Goal: Task Accomplishment & Management: Use online tool/utility

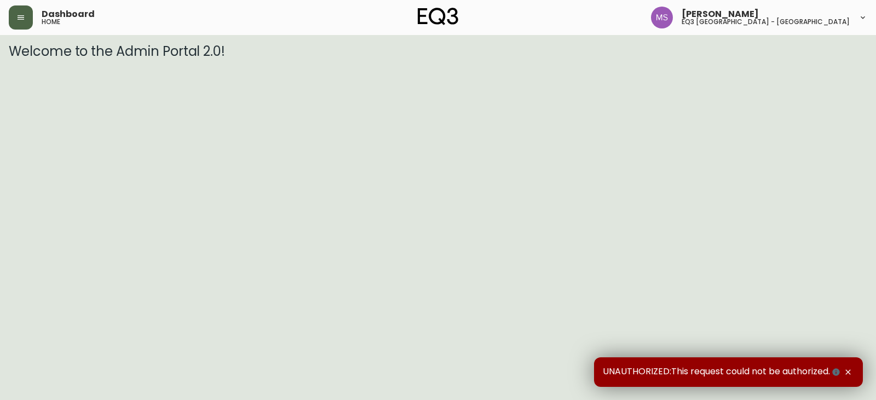
click at [25, 16] on button "button" at bounding box center [21, 17] width 24 height 24
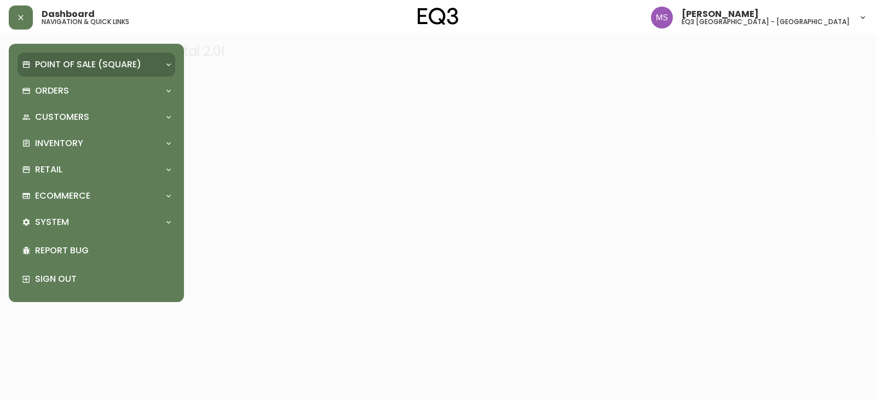
click at [68, 66] on p "Point of Sale (Square)" at bounding box center [88, 65] width 106 height 12
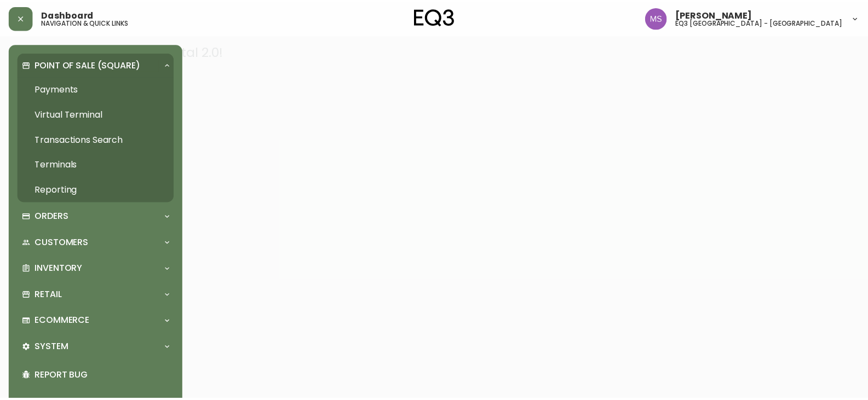
scroll to position [37, 0]
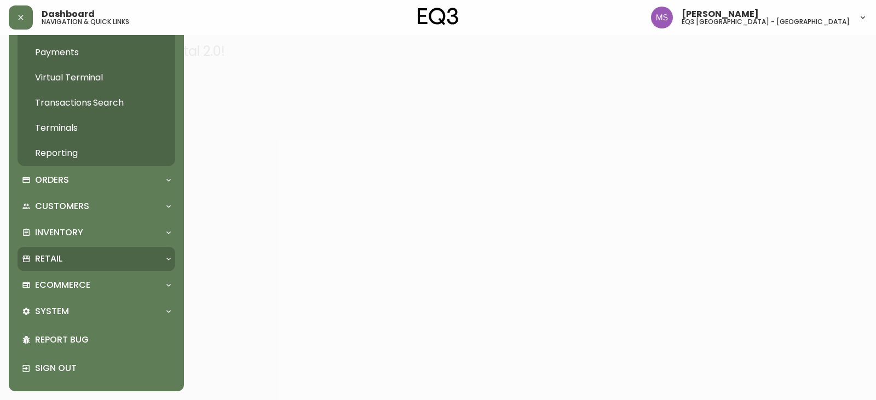
click at [55, 256] on p "Retail" at bounding box center [48, 259] width 27 height 12
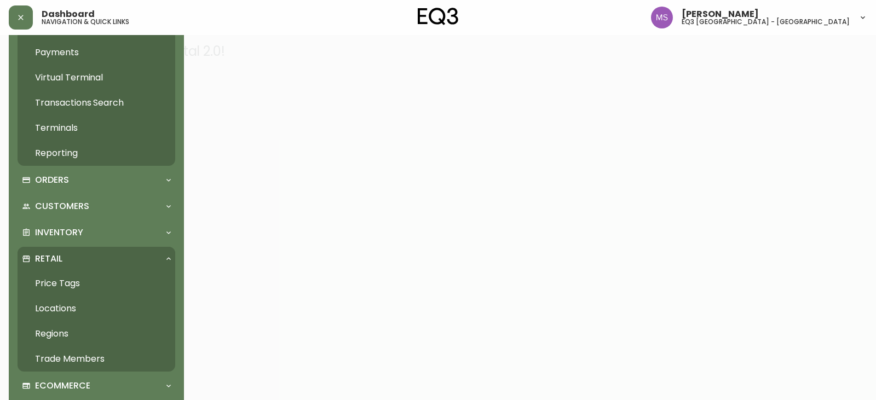
click at [79, 278] on link "Price Tags" at bounding box center [97, 283] width 158 height 25
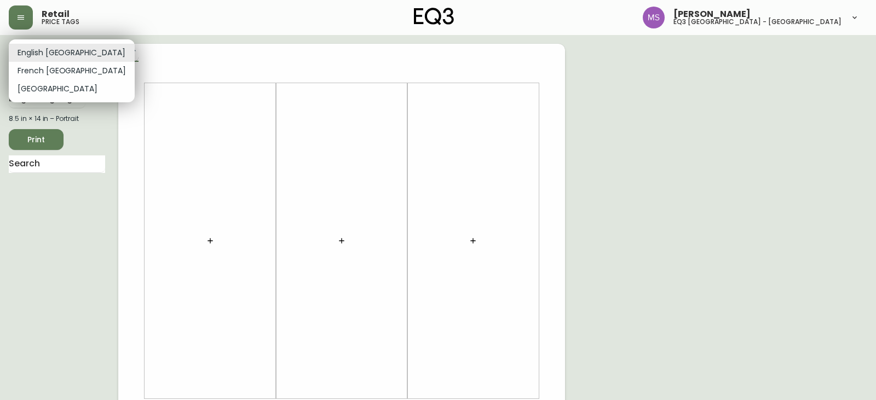
click at [76, 53] on body "Retail price tags [PERSON_NAME] eq3 [GEOGRAPHIC_DATA] - st laurent English [GEO…" at bounding box center [438, 390] width 876 height 780
click at [61, 73] on li "French [GEOGRAPHIC_DATA]" at bounding box center [72, 71] width 126 height 18
type input "fr_CA"
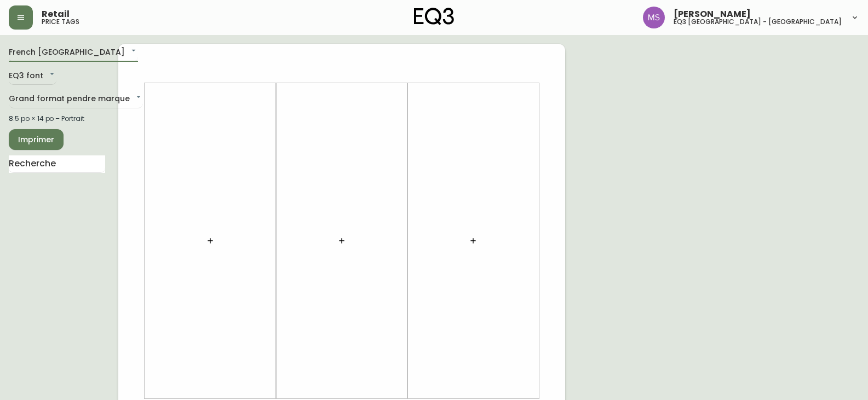
click at [216, 240] on button "button" at bounding box center [210, 241] width 22 height 22
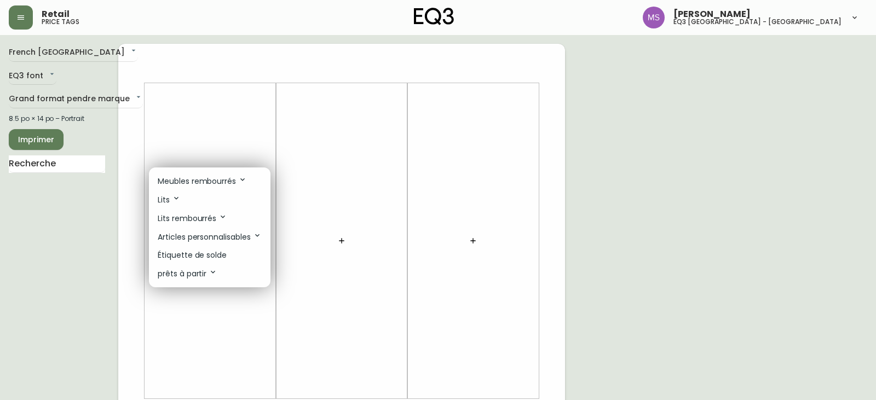
click at [214, 253] on p "Étiquette de solde" at bounding box center [192, 256] width 69 height 12
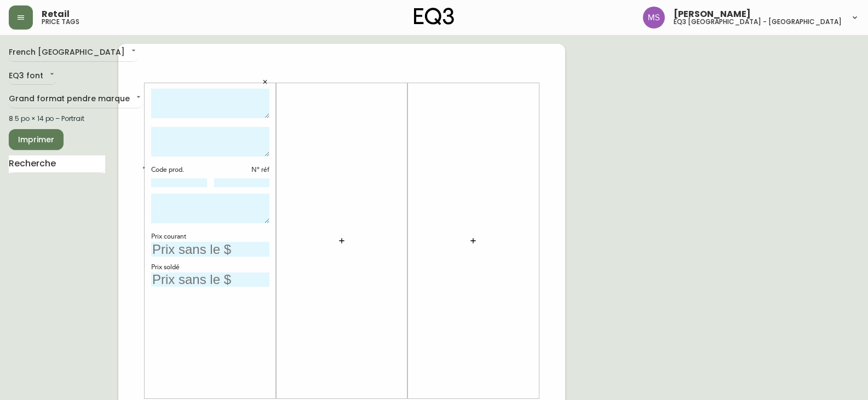
click at [341, 239] on icon "button" at bounding box center [341, 241] width 9 height 9
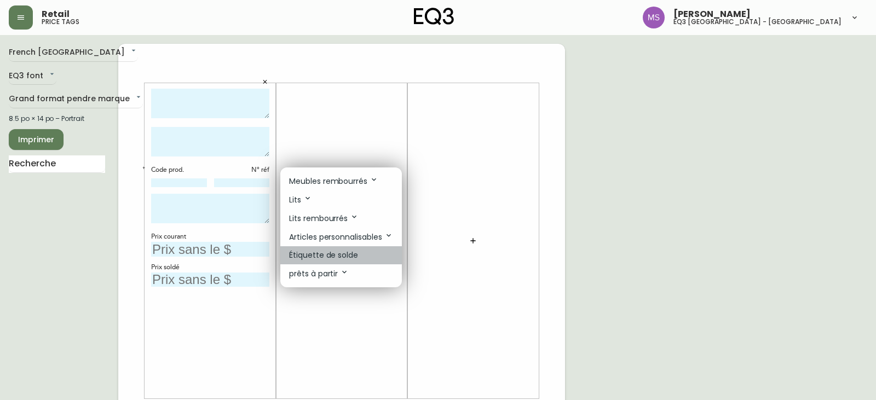
drag, startPoint x: 345, startPoint y: 256, endPoint x: 432, endPoint y: 240, distance: 88.6
click at [345, 256] on p "Étiquette de solde" at bounding box center [323, 256] width 69 height 12
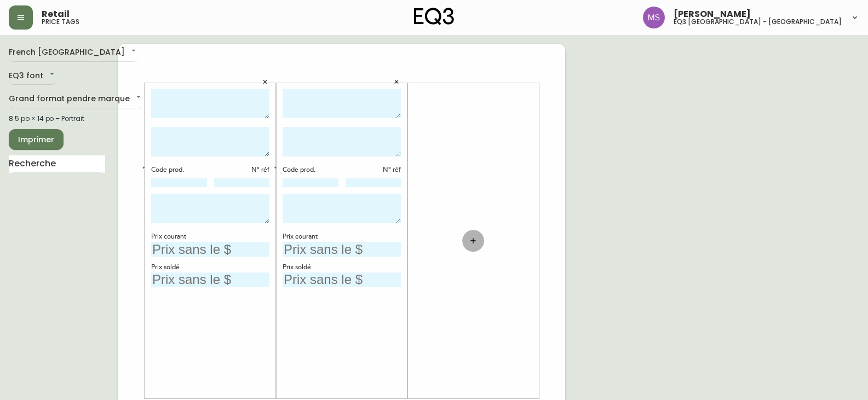
click at [472, 235] on button "button" at bounding box center [473, 241] width 22 height 22
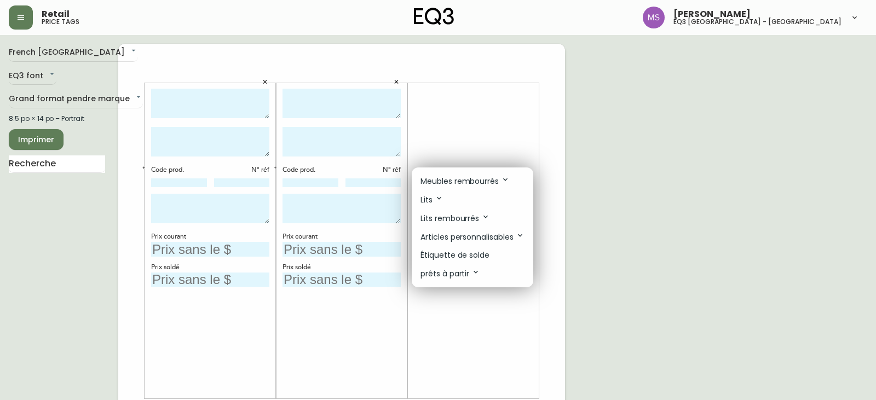
click at [478, 252] on p "Étiquette de solde" at bounding box center [455, 256] width 69 height 12
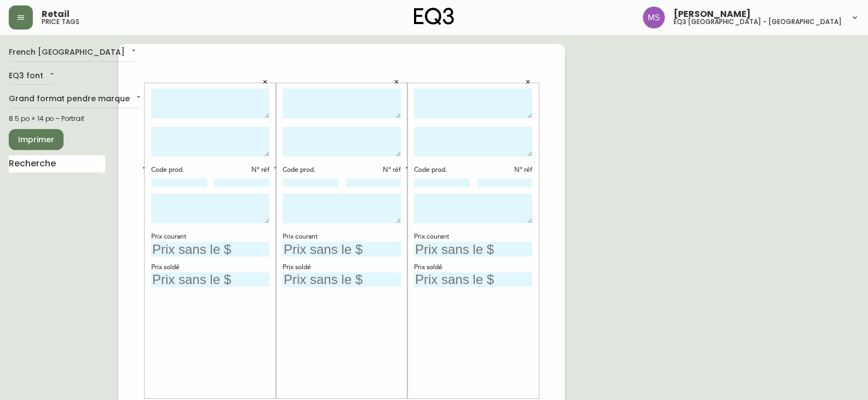
click at [407, 169] on icon "button" at bounding box center [407, 168] width 4 height 4
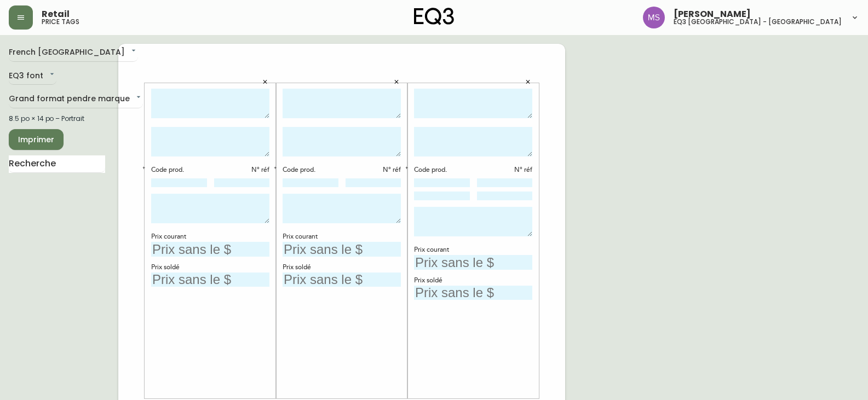
click at [223, 113] on textarea at bounding box center [210, 104] width 118 height 30
type textarea "EMBER"
type textarea "TAPIS 6X9"
click at [233, 90] on textarea "EMBER" at bounding box center [210, 104] width 118 height 30
type textarea "EMBER -50%"
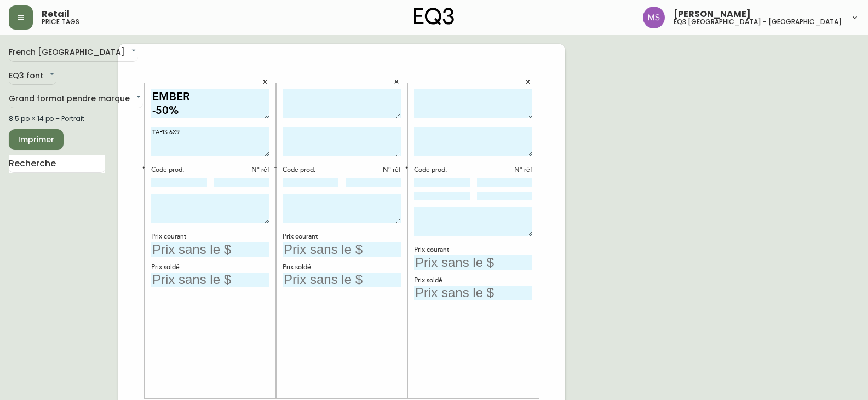
click at [195, 139] on textarea "TAPIS 6X9" at bounding box center [210, 142] width 118 height 30
drag, startPoint x: 177, startPoint y: 199, endPoint x: 186, endPoint y: 206, distance: 10.9
click at [178, 200] on textarea at bounding box center [210, 209] width 118 height 30
type textarea "MODELE DE PLANCHE VENDU TEL QUEL VENTE FINALE"
drag, startPoint x: 178, startPoint y: 183, endPoint x: 189, endPoint y: 187, distance: 11.4
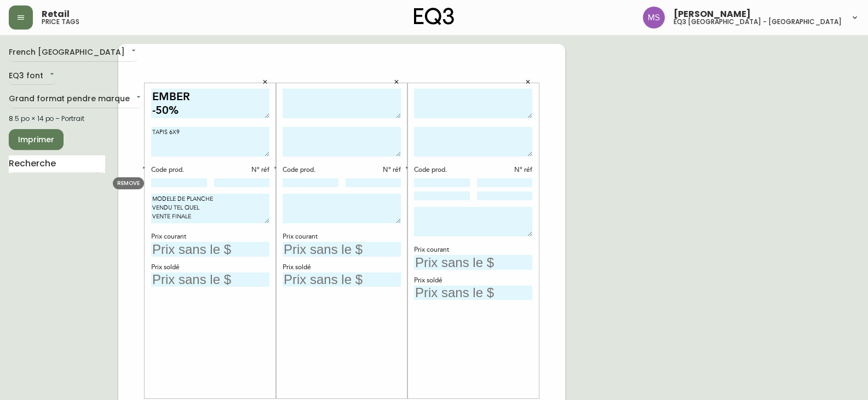
click at [178, 183] on input at bounding box center [179, 183] width 56 height 9
paste input "[PHONE_NUMBER]"
type input "[PHONE_NUMBER]"
drag, startPoint x: 229, startPoint y: 186, endPoint x: 236, endPoint y: 187, distance: 6.6
click at [229, 186] on input at bounding box center [242, 183] width 56 height 9
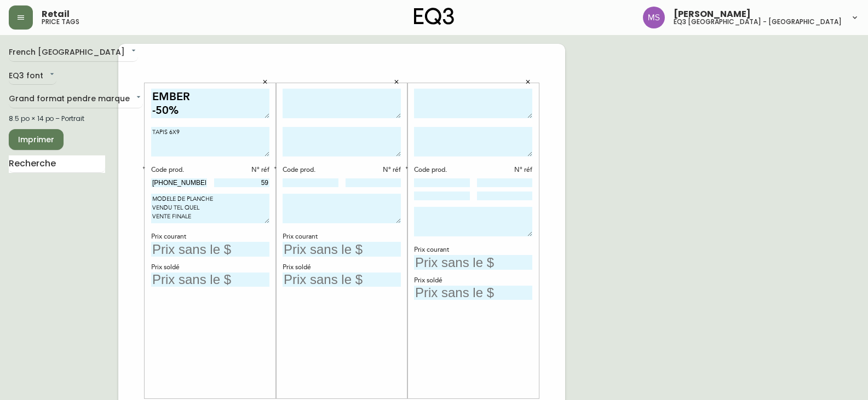
type input "59"
click at [219, 255] on input "text" at bounding box center [210, 249] width 118 height 15
type input "549,99$"
type input "274$"
click at [328, 115] on textarea at bounding box center [342, 104] width 118 height 30
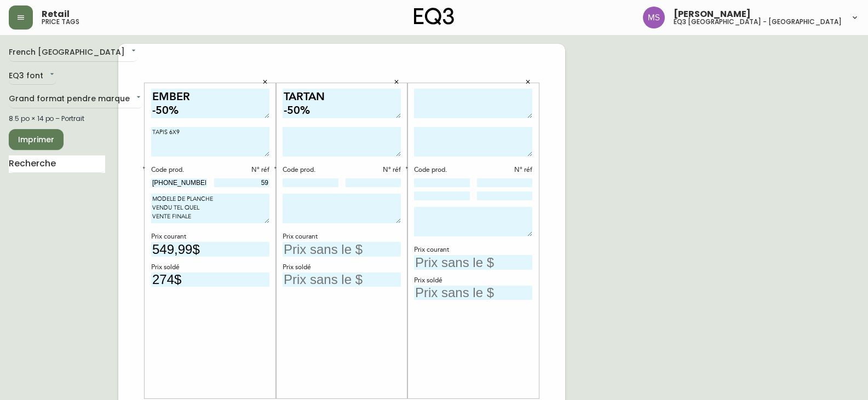
type textarea "TARTAN -50%"
type textarea "TAPIS 8X10 EARTH"
drag, startPoint x: 334, startPoint y: 184, endPoint x: 366, endPoint y: 182, distance: 32.4
click at [334, 184] on input at bounding box center [311, 183] width 56 height 9
paste input "[PHONE_NUMBER]"
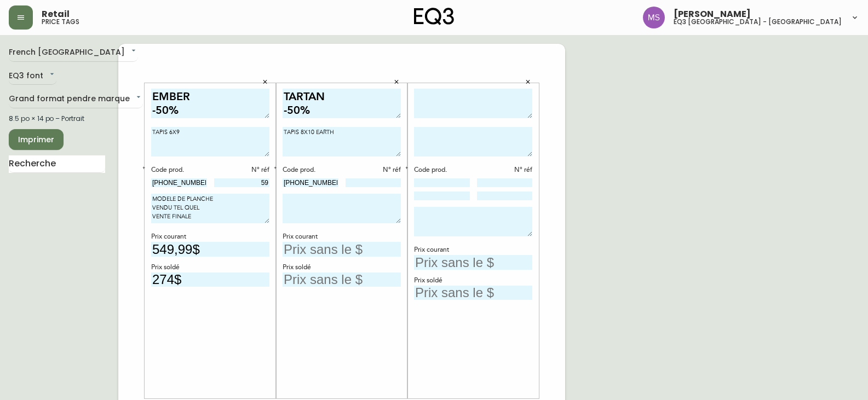
type input "[PHONE_NUMBER]"
click at [380, 182] on input at bounding box center [374, 183] width 56 height 9
type input "131"
drag, startPoint x: 207, startPoint y: 219, endPoint x: 122, endPoint y: 199, distance: 87.0
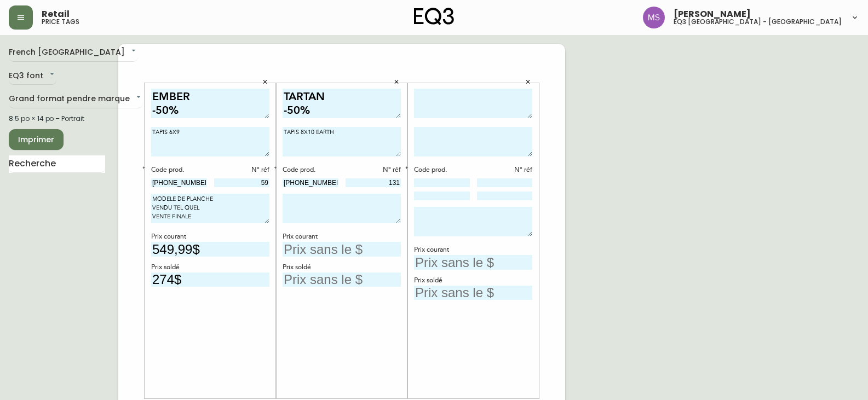
click at [301, 206] on textarea at bounding box center [342, 209] width 118 height 30
paste textarea "MODELE DE PLANCHE VENDU TEL QUEL VENTE FINALE"
type textarea "MODELE DE PLANCHE VENDU TEL QUEL VENTE FINALE"
click at [334, 247] on input "text" at bounding box center [342, 249] width 118 height 15
type input "1199$"
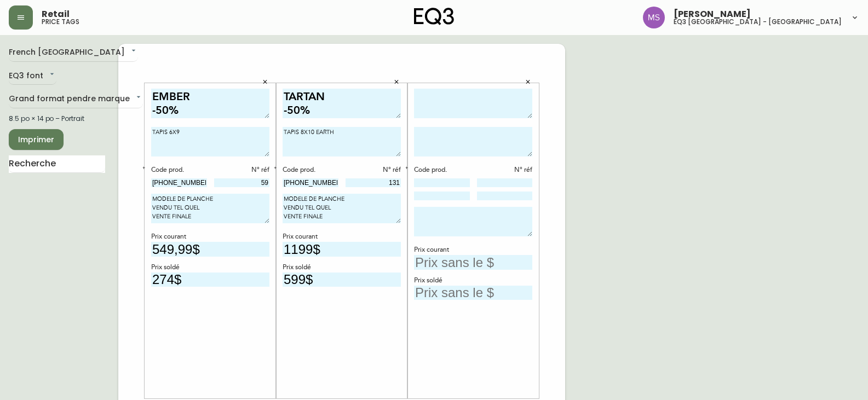
type input "599$"
click at [487, 99] on textarea at bounding box center [473, 104] width 118 height 30
type textarea "PLACE -50%"
type textarea "TABLE À [GEOGRAPHIC_DATA] NOYER"
click at [462, 181] on input at bounding box center [442, 183] width 56 height 9
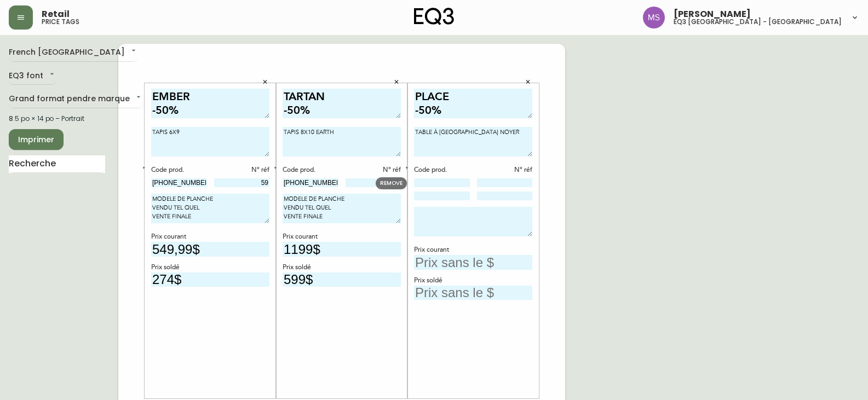
paste input "3020-132-13-B"
type input "3020-132-13-B"
click at [440, 198] on input at bounding box center [442, 196] width 56 height 9
paste input "3020-295-0-A"
type input "3020-295-0-A"
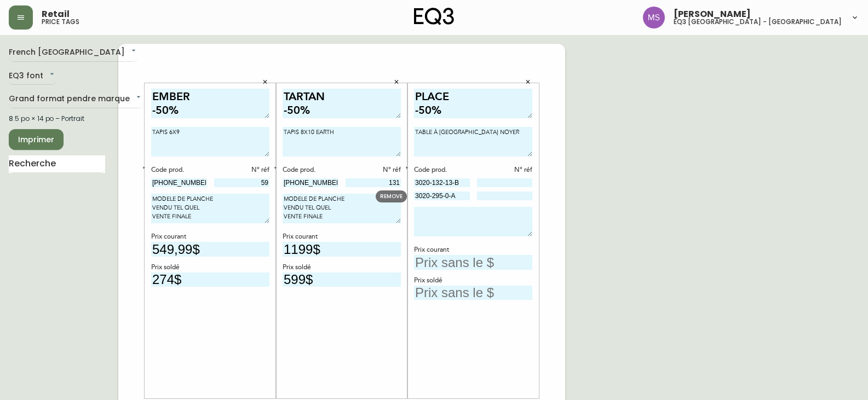
click at [476, 212] on textarea at bounding box center [473, 222] width 118 height 30
drag, startPoint x: 340, startPoint y: 221, endPoint x: 254, endPoint y: 187, distance: 92.4
click at [419, 222] on textarea at bounding box center [473, 222] width 118 height 30
paste textarea "MODELE DE PLANCHE VENDU TEL QUEL VENTE FINALE"
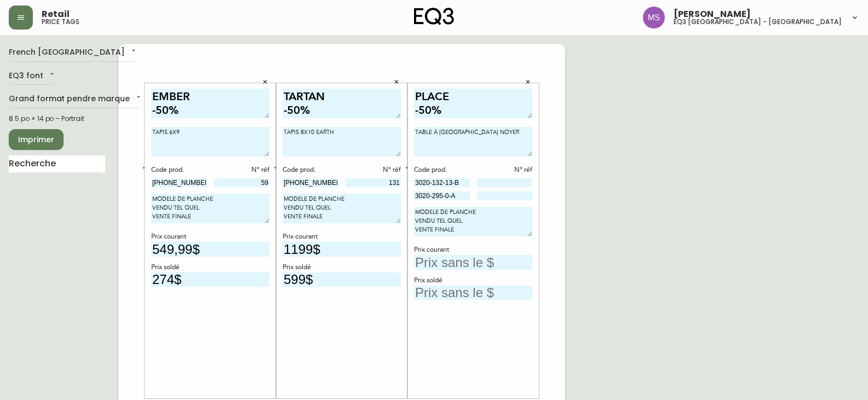
type textarea "MODELE DE PLANCHE VENDU TEL QUEL VENTE FINALE"
click at [489, 259] on input "text" at bounding box center [473, 262] width 118 height 15
type input "849$"
type input "424$"
click at [46, 146] on span "Imprimer" at bounding box center [36, 140] width 37 height 14
